Goal: Task Accomplishment & Management: Use online tool/utility

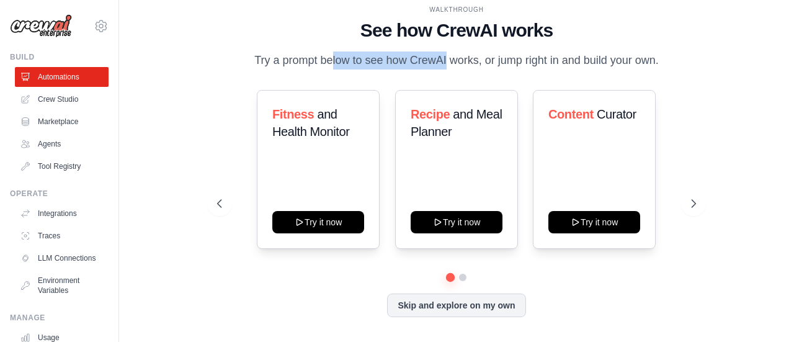
drag, startPoint x: 284, startPoint y: 61, endPoint x: 394, endPoint y: 69, distance: 110.1
click at [394, 69] on p "Try a prompt below to see how CrewAI works, or jump right in and build your own." at bounding box center [456, 61] width 417 height 18
click at [495, 71] on div "WALKTHROUGH See how CrewAI works Try a prompt below to see how CrewAI works, or…" at bounding box center [456, 170] width 508 height 331
click at [690, 204] on icon at bounding box center [695, 203] width 12 height 12
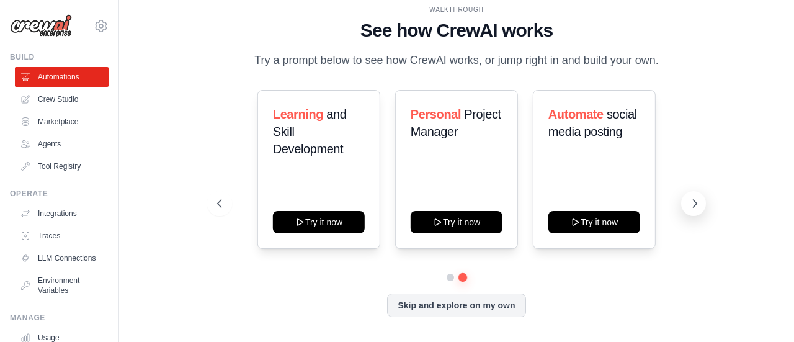
click at [690, 204] on icon at bounding box center [695, 203] width 12 height 12
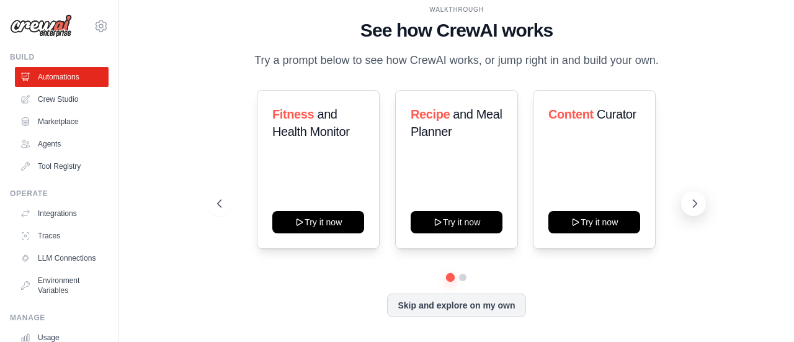
click at [690, 204] on icon at bounding box center [695, 203] width 12 height 12
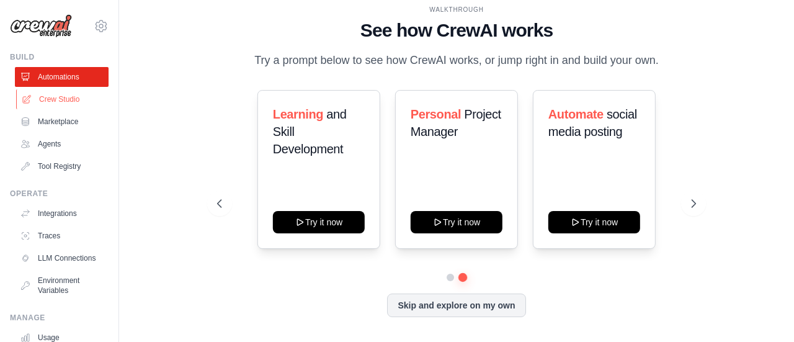
click at [74, 96] on link "Crew Studio" at bounding box center [63, 99] width 94 height 20
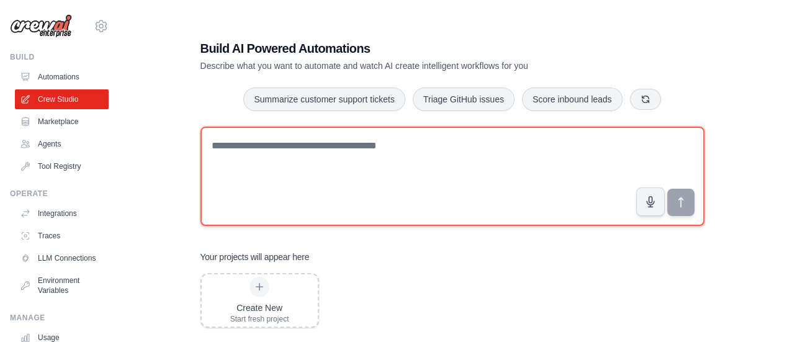
click at [297, 155] on textarea at bounding box center [452, 176] width 504 height 99
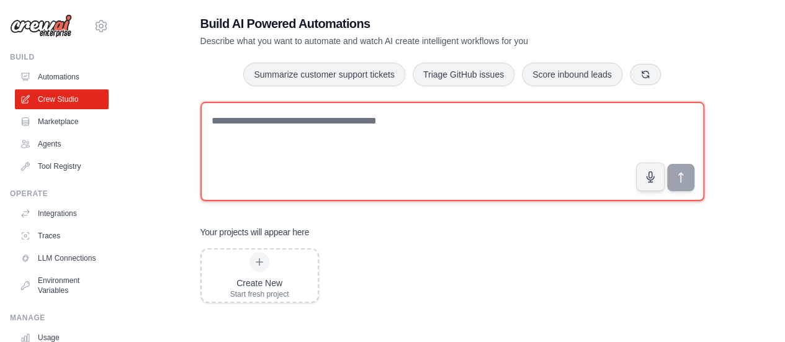
click at [263, 130] on textarea at bounding box center [452, 151] width 504 height 99
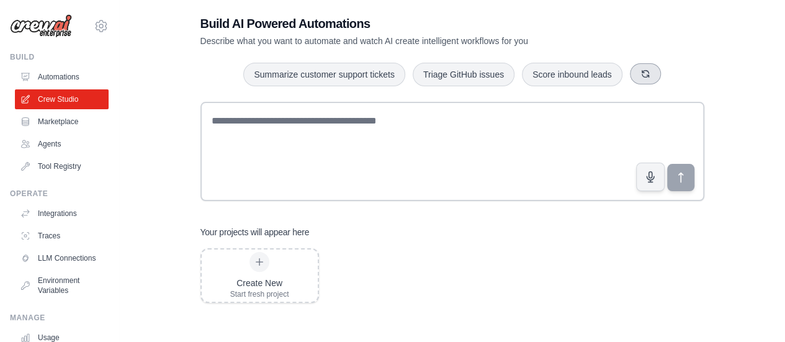
click at [653, 68] on button "button" at bounding box center [645, 73] width 31 height 21
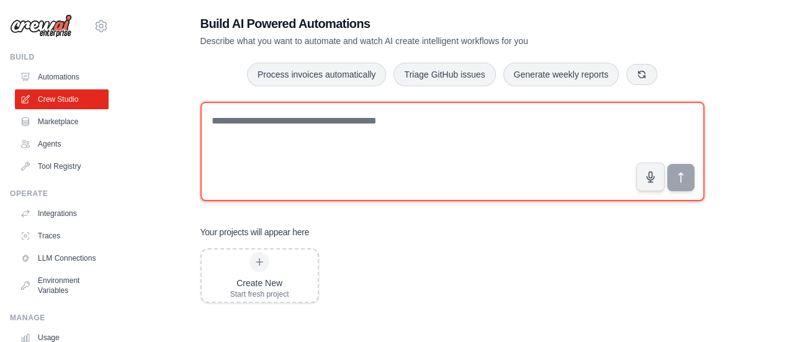
click at [305, 120] on textarea at bounding box center [452, 151] width 504 height 99
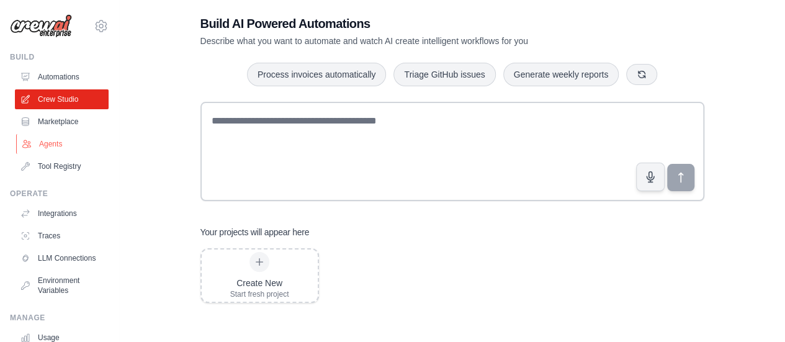
click at [57, 146] on link "Agents" at bounding box center [63, 144] width 94 height 20
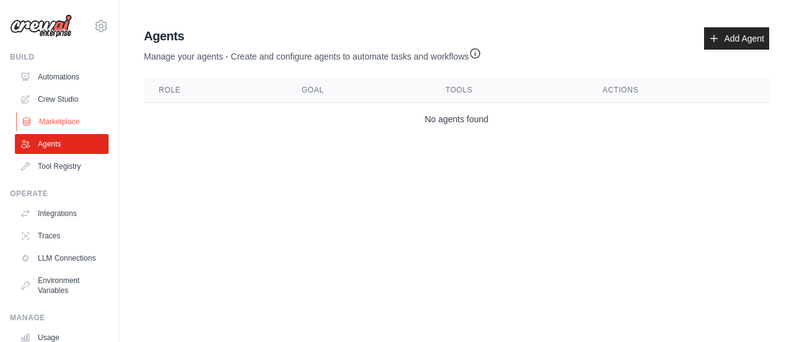
click at [40, 125] on link "Marketplace" at bounding box center [63, 122] width 94 height 20
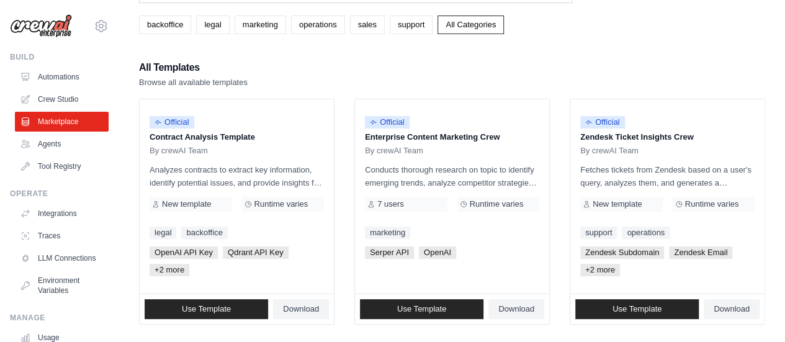
scroll to position [61, 0]
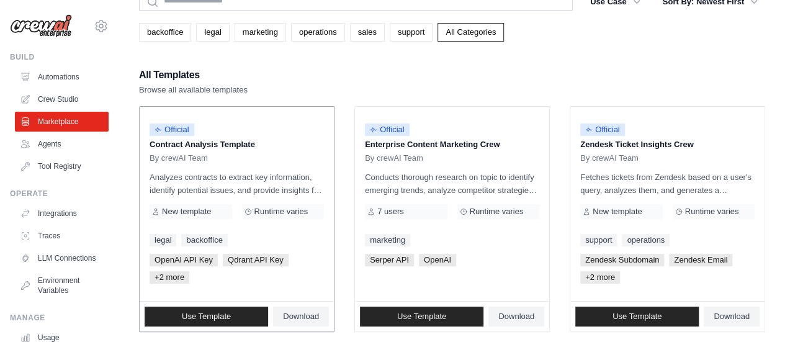
click at [244, 223] on div "Official Contract Analysis Template By crewAI Team Analyzes contracts to extrac…" at bounding box center [237, 204] width 194 height 194
click at [256, 173] on p "Analyzes contracts to extract key information, identify potential issues, and p…" at bounding box center [237, 184] width 174 height 26
click at [217, 315] on span "Use Template" at bounding box center [206, 316] width 49 height 10
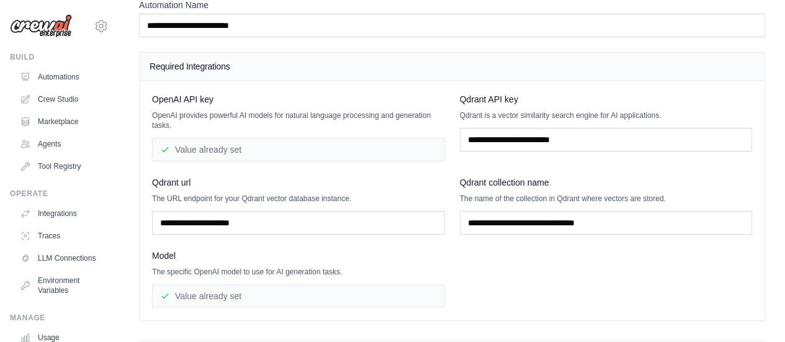
scroll to position [87, 0]
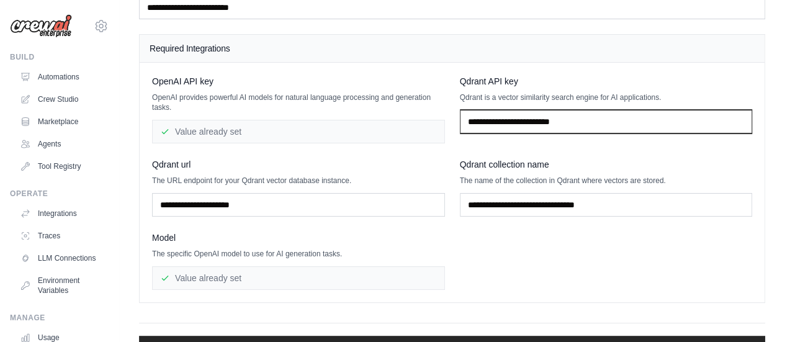
click at [538, 123] on input "text" at bounding box center [606, 122] width 293 height 24
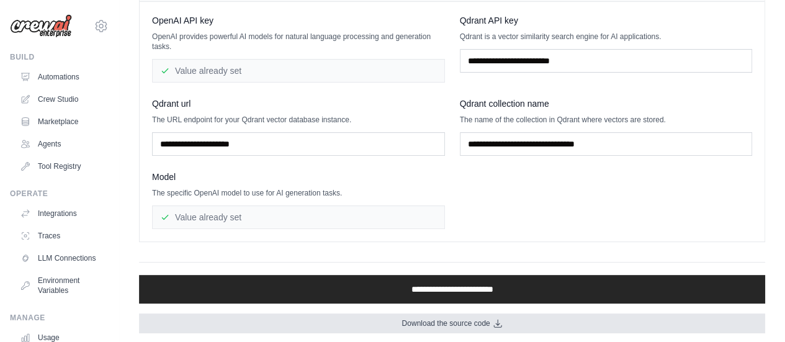
click at [436, 325] on link "Download the source code" at bounding box center [452, 323] width 626 height 20
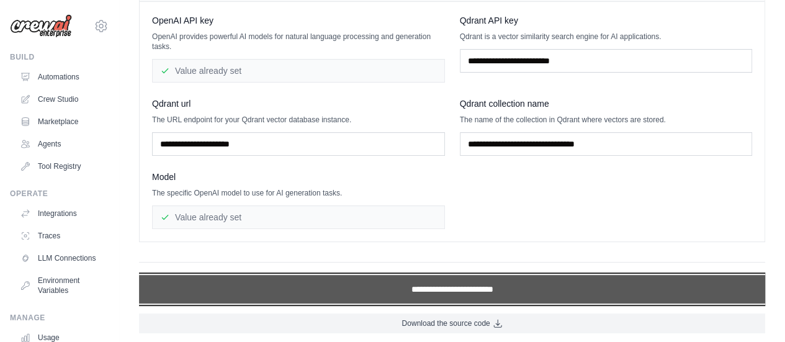
click at [445, 285] on input "**********" at bounding box center [452, 289] width 626 height 29
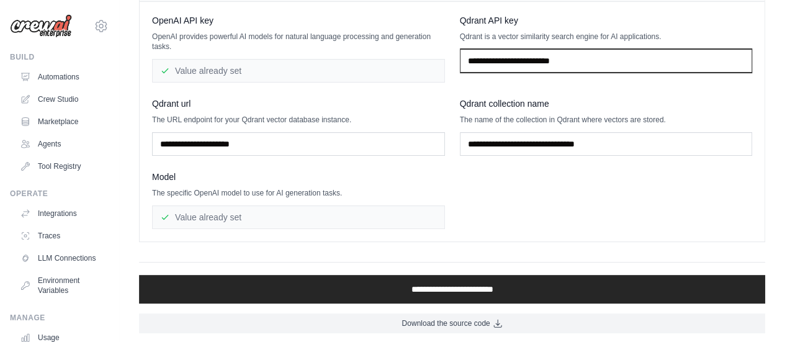
click at [570, 67] on input "text" at bounding box center [606, 61] width 293 height 24
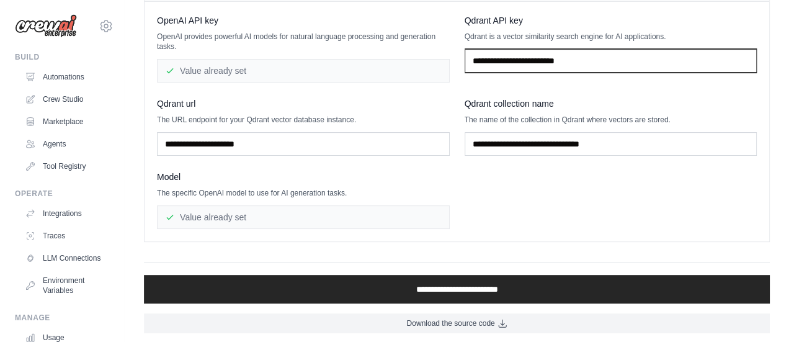
scroll to position [0, 0]
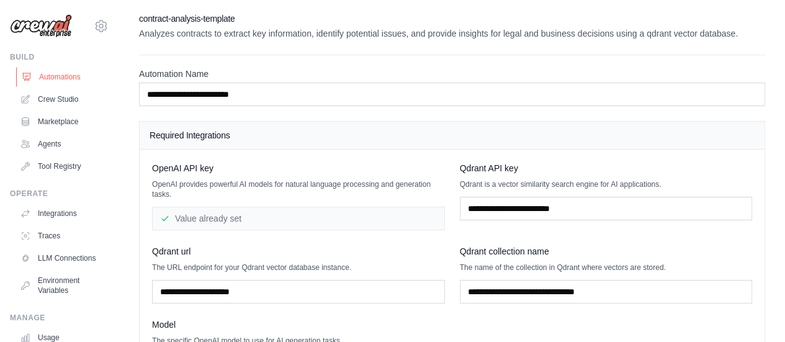
click at [72, 72] on link "Automations" at bounding box center [63, 77] width 94 height 20
